Goal: Information Seeking & Learning: Learn about a topic

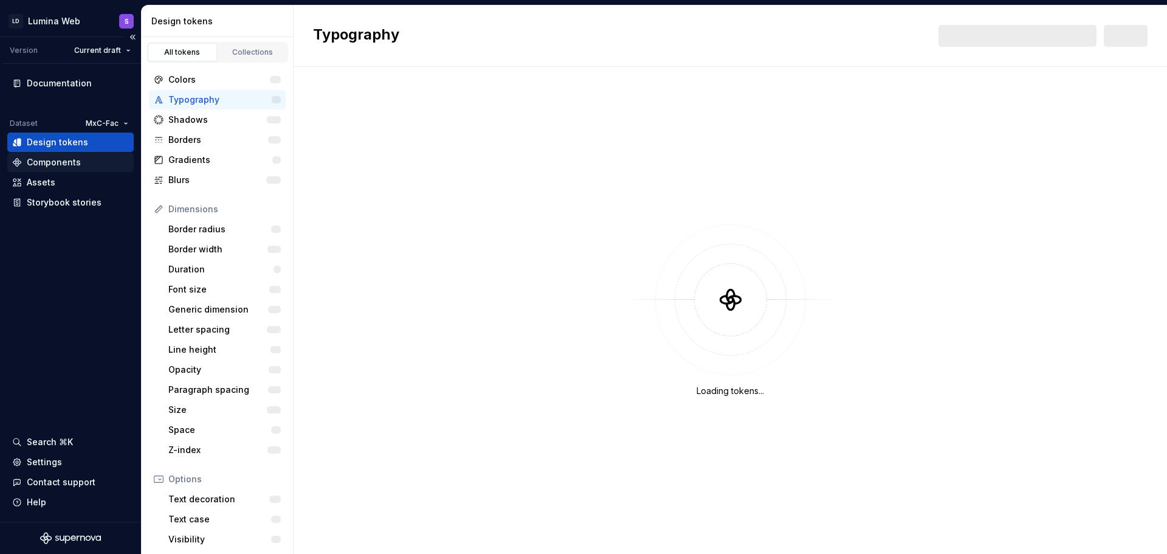
click at [83, 165] on div "Components" at bounding box center [70, 162] width 117 height 12
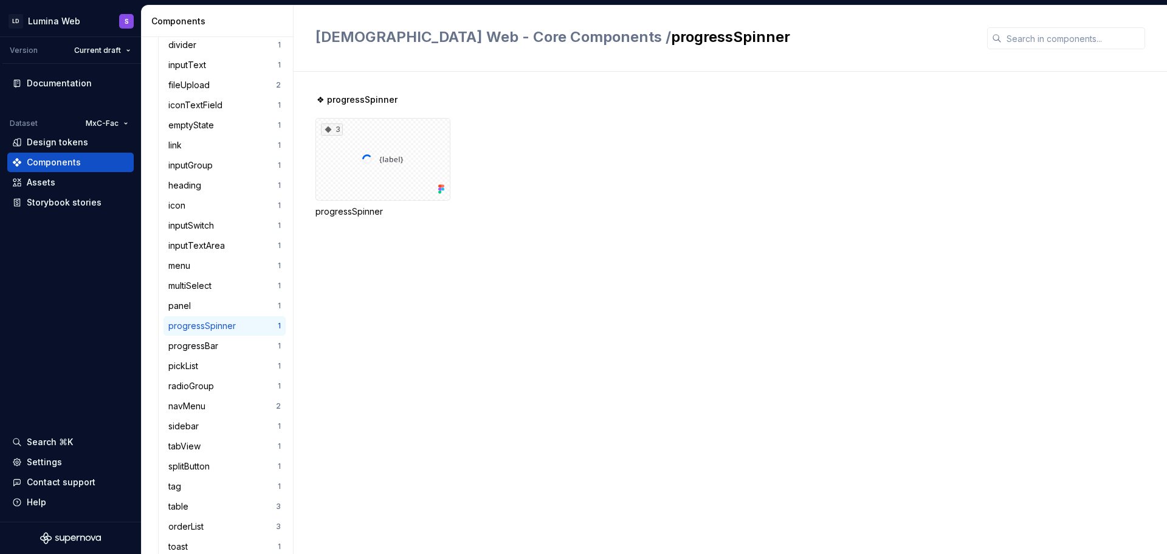
scroll to position [524, 0]
click at [211, 464] on div "splitButton" at bounding box center [191, 466] width 46 height 12
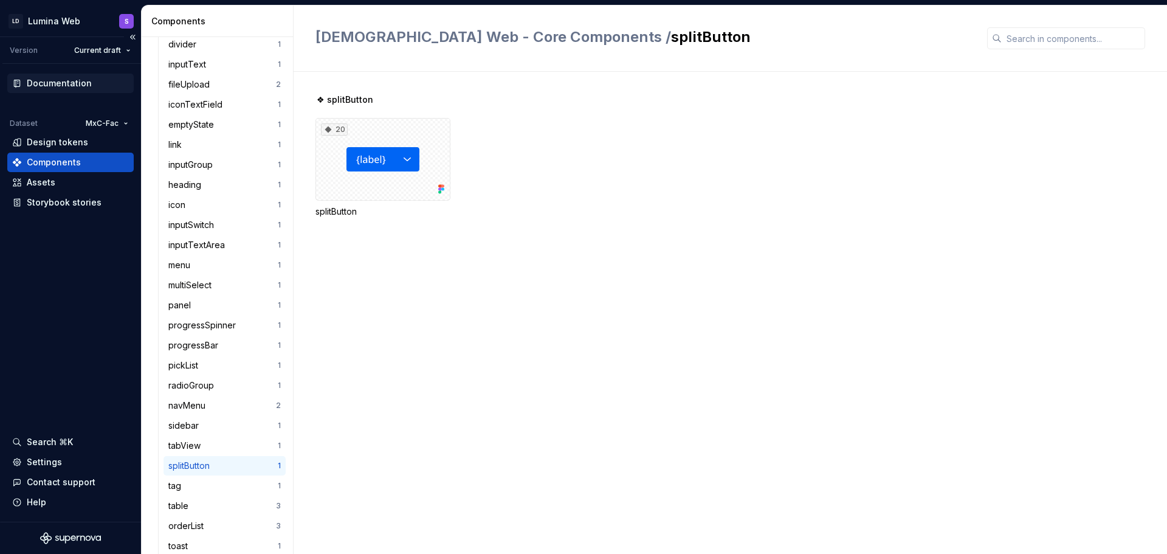
click at [51, 80] on div "Documentation" at bounding box center [59, 83] width 65 height 12
